Goal: Transaction & Acquisition: Purchase product/service

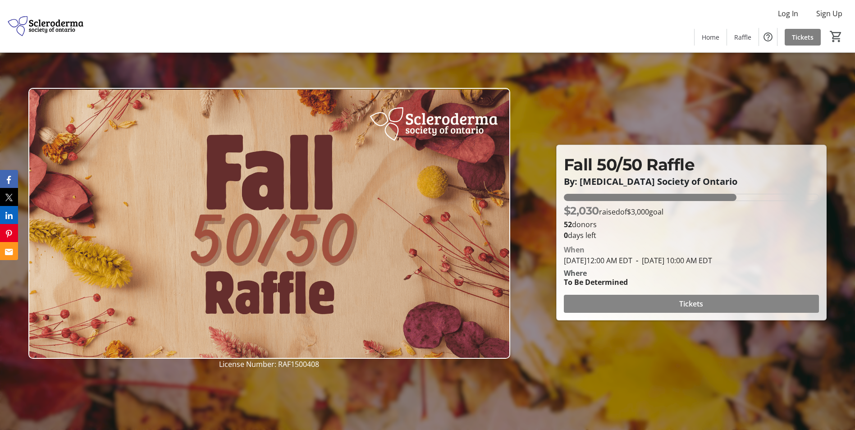
click at [693, 302] on span "Tickets" at bounding box center [691, 303] width 24 height 11
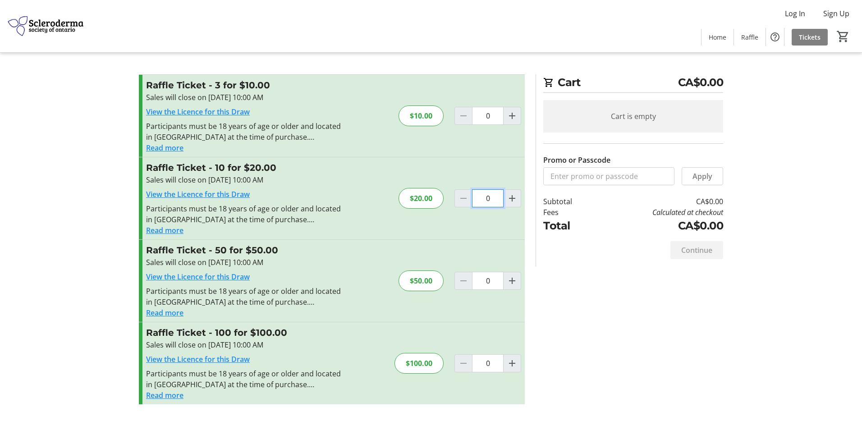
click at [490, 196] on input "0" at bounding box center [488, 198] width 32 height 18
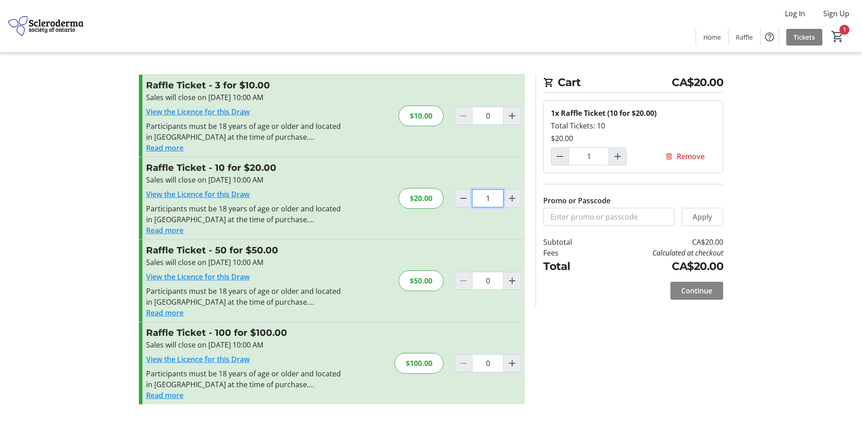
type input "1"
click at [698, 291] on span "Continue" at bounding box center [696, 290] width 31 height 11
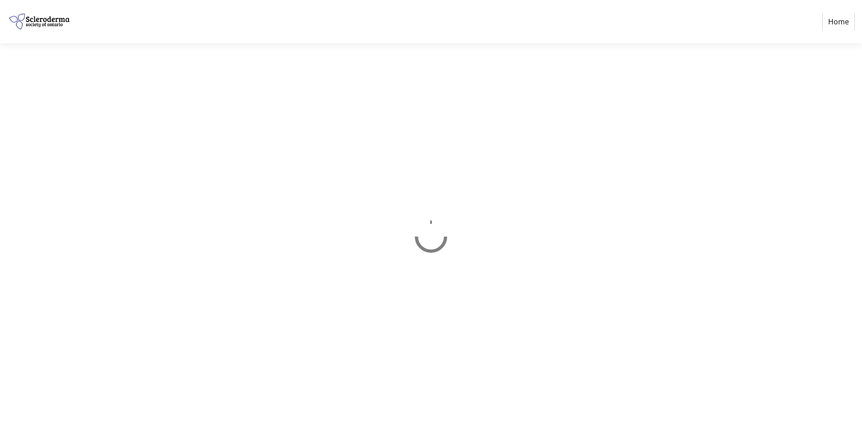
select select "CA"
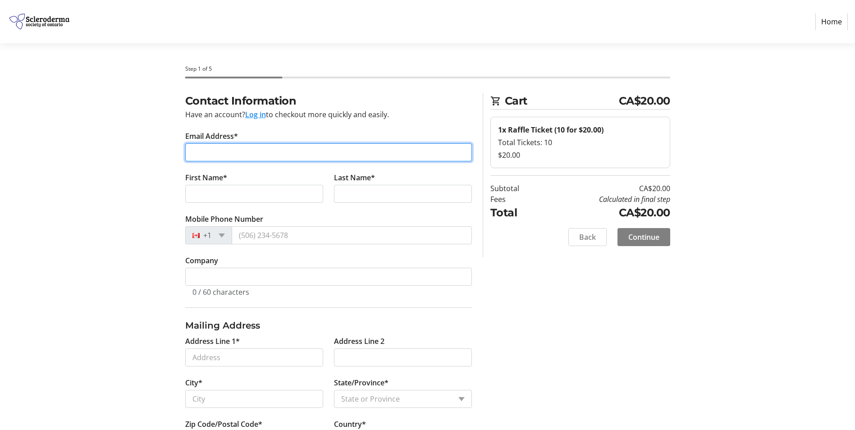
click at [194, 153] on input "Email Address*" at bounding box center [328, 152] width 287 height 18
type input "[PERSON_NAME][EMAIL_ADDRESS][DOMAIN_NAME]"
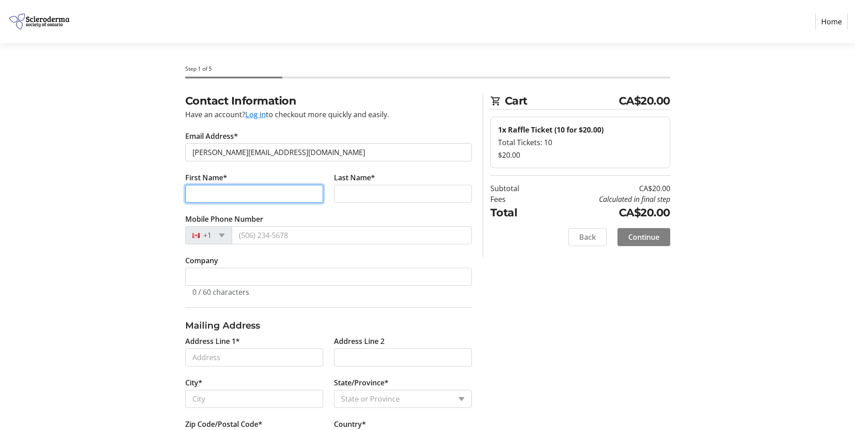
type input "[PERSON_NAME]"
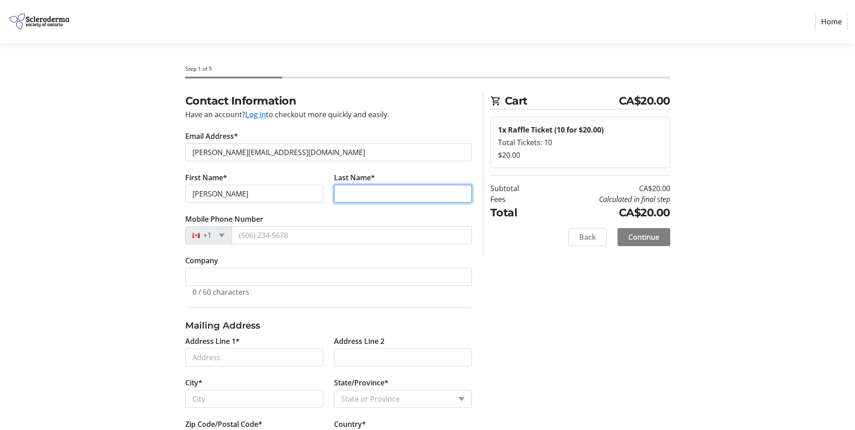
type input "Scratch"
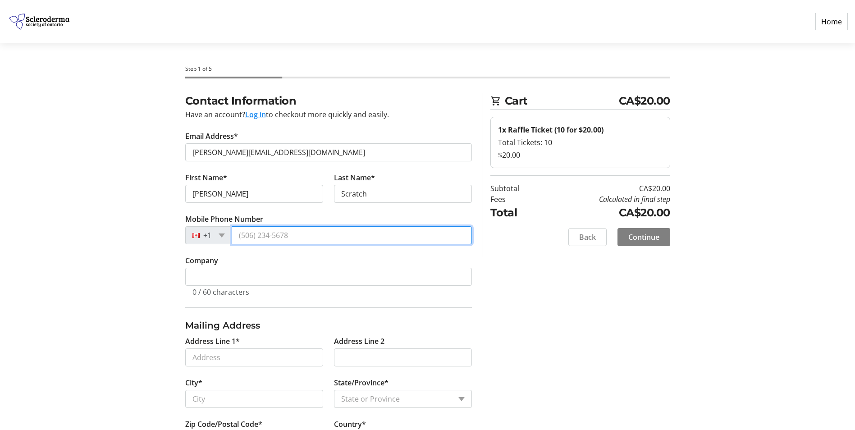
type input "[PHONE_NUMBER]"
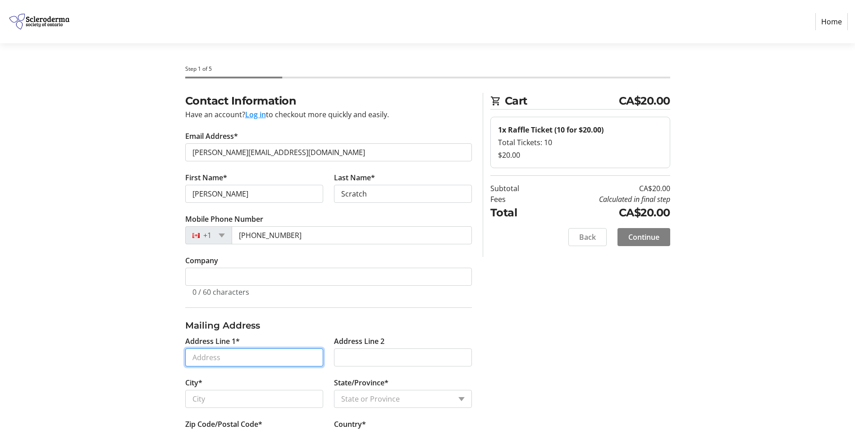
type input "2122"
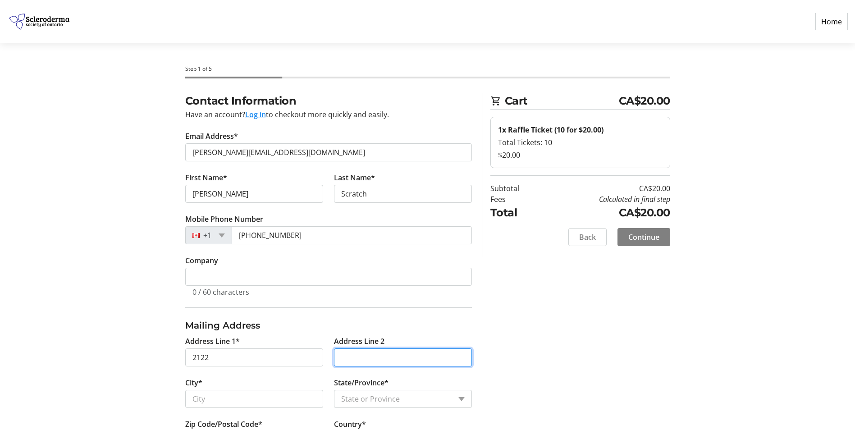
type input "[PERSON_NAME][GEOGRAPHIC_DATA]"
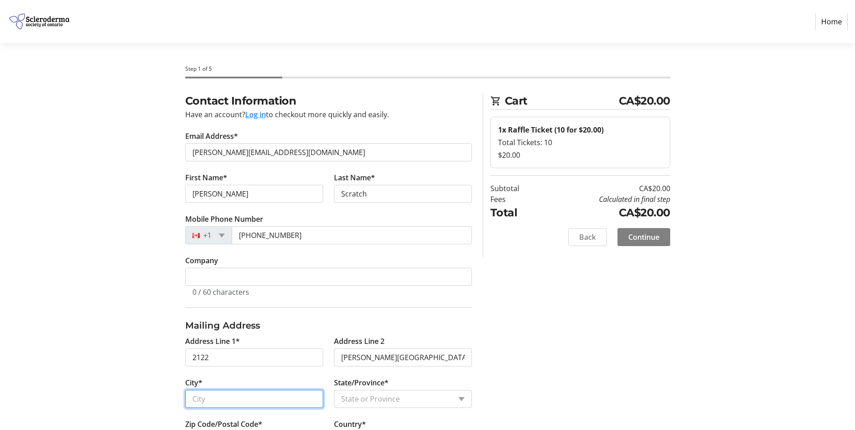
type input "[GEOGRAPHIC_DATA]"
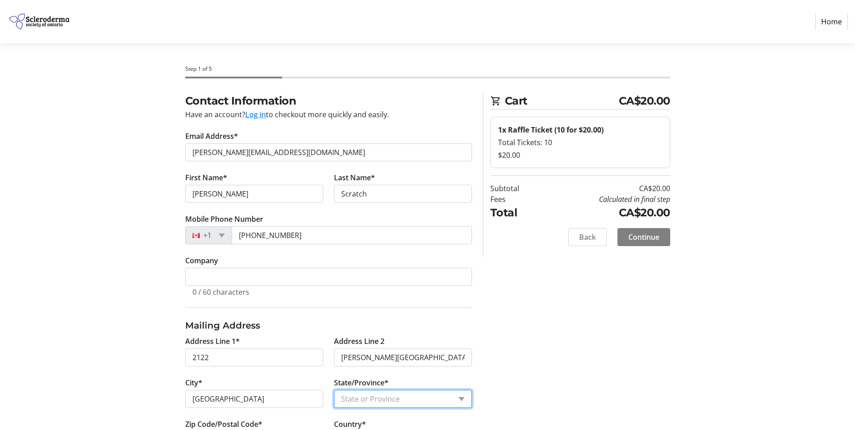
select select "ON"
type input "N6M 1E6"
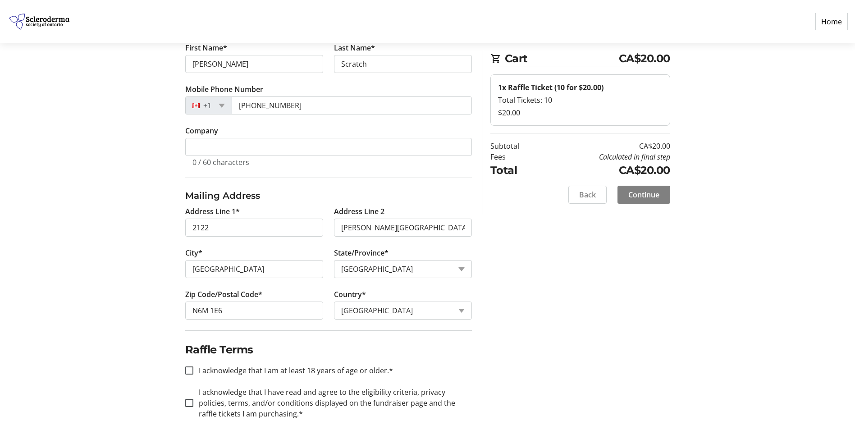
scroll to position [141, 0]
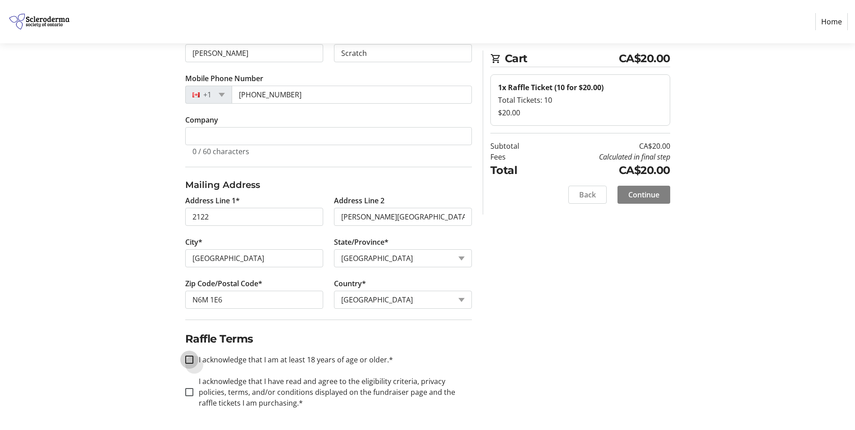
click at [190, 359] on input "I acknowledge that I am at least 18 years of age or older.*" at bounding box center [189, 360] width 8 height 8
checkbox input "true"
click at [189, 391] on input "I acknowledge that I have read and agree to the eligibility criteria, privacy p…" at bounding box center [189, 392] width 8 height 8
checkbox input "true"
click at [657, 197] on span "Continue" at bounding box center [643, 194] width 31 height 11
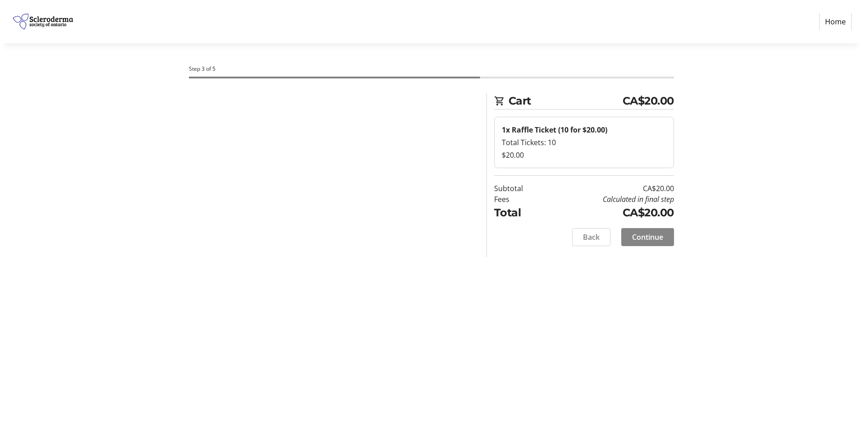
scroll to position [0, 0]
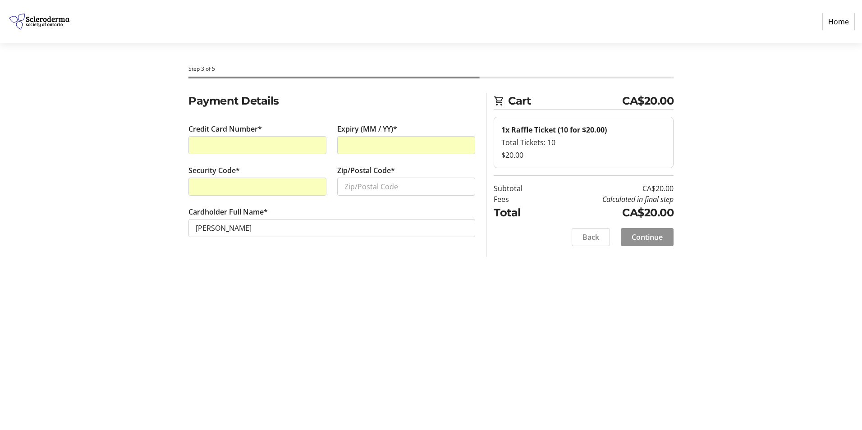
click at [641, 235] on span "Continue" at bounding box center [647, 237] width 31 height 11
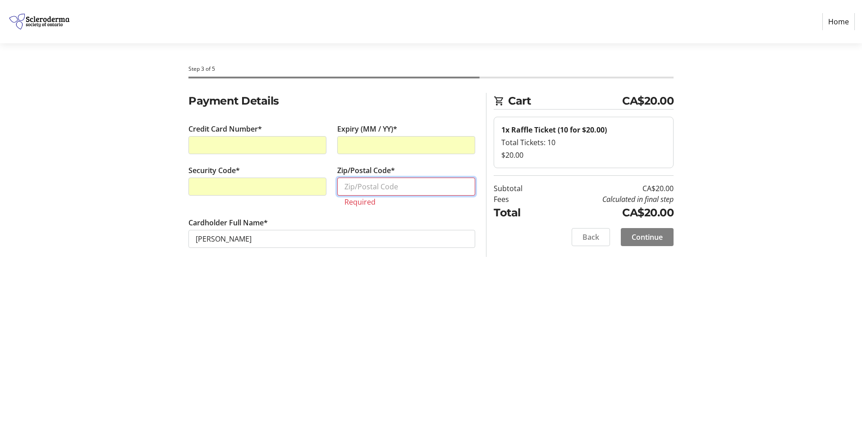
click at [354, 184] on input "Zip/Postal Code*" at bounding box center [406, 187] width 138 height 18
type input "N6M1E6"
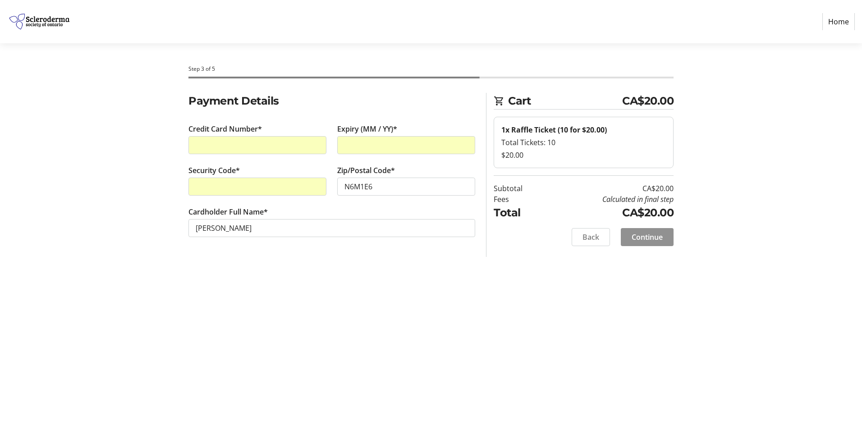
click at [655, 238] on span "Continue" at bounding box center [647, 237] width 31 height 11
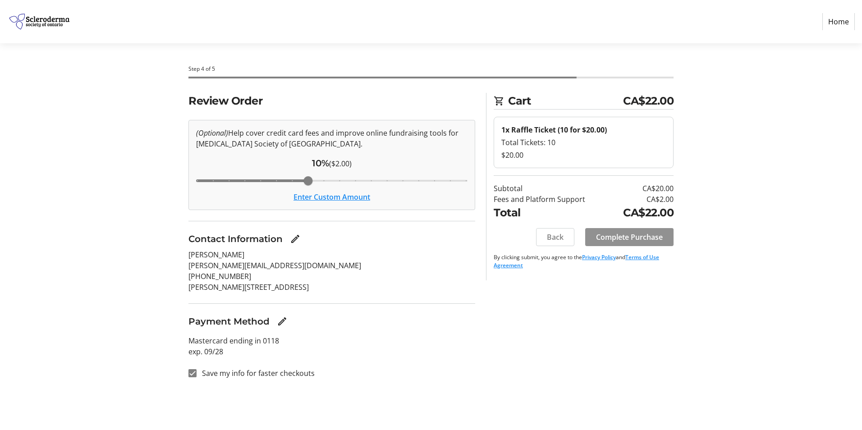
click at [627, 233] on span "Complete Purchase" at bounding box center [629, 237] width 67 height 11
